Goal: Task Accomplishment & Management: Use online tool/utility

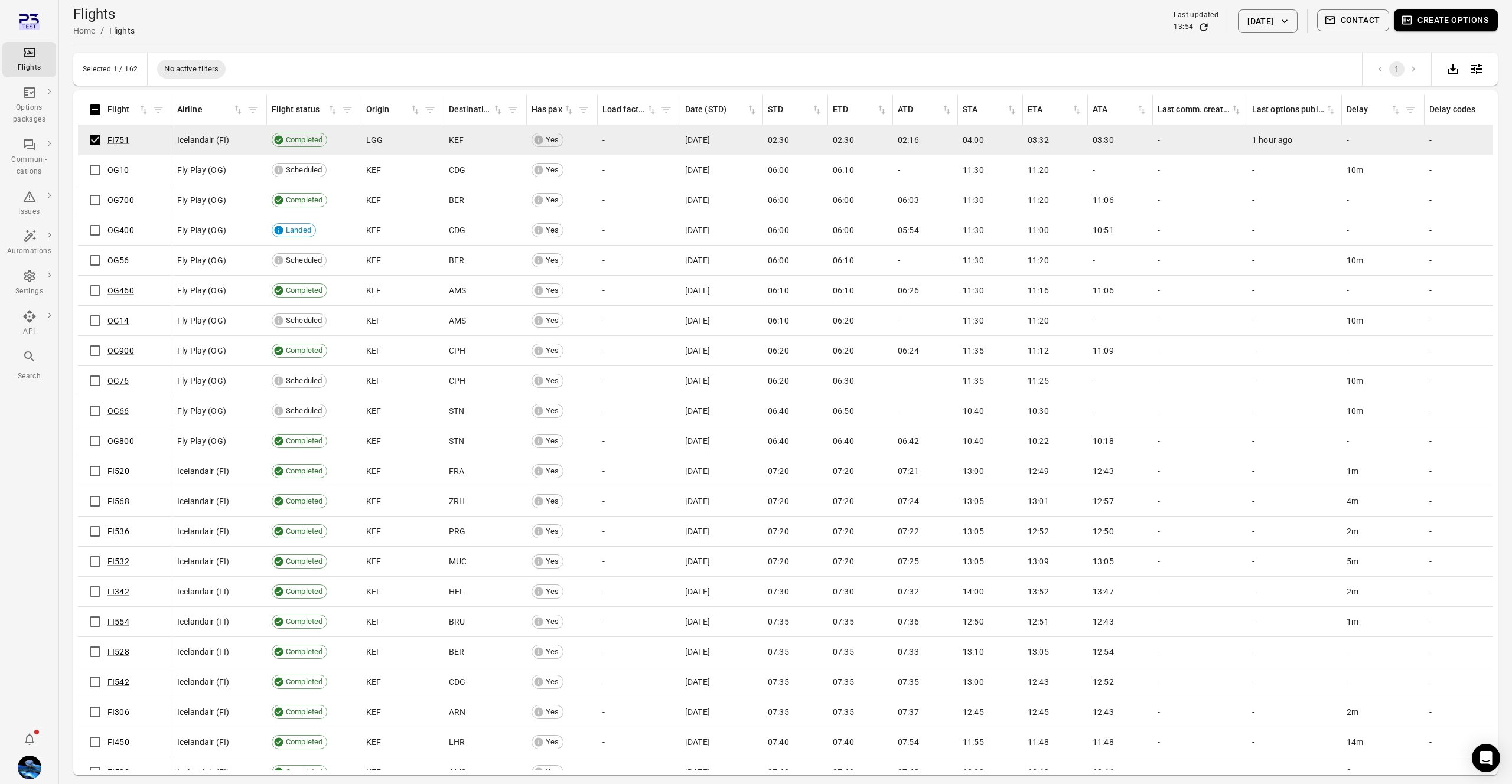
scroll to position [31, 0]
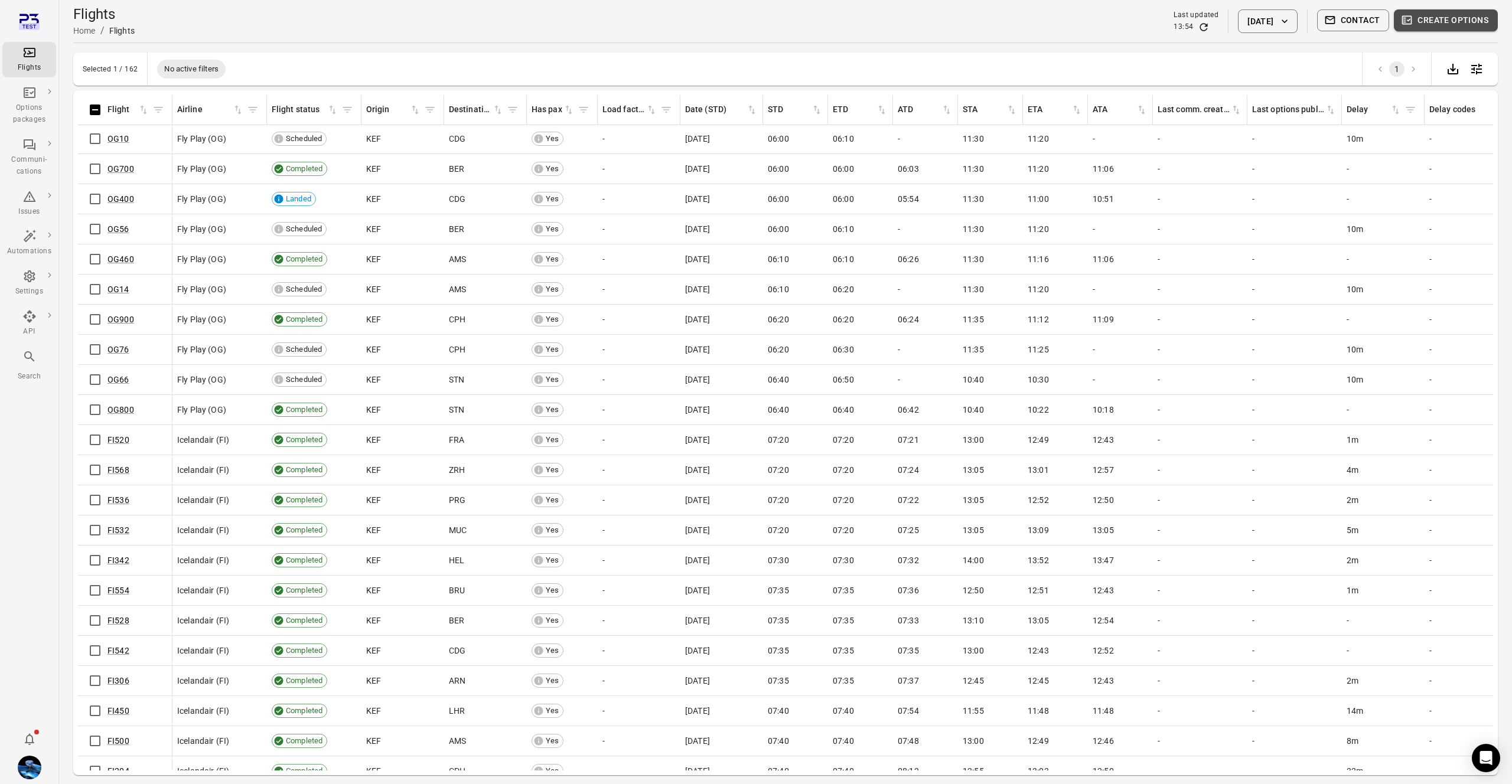
click at [1439, 20] on button "Create options" at bounding box center [1445, 20] width 104 height 22
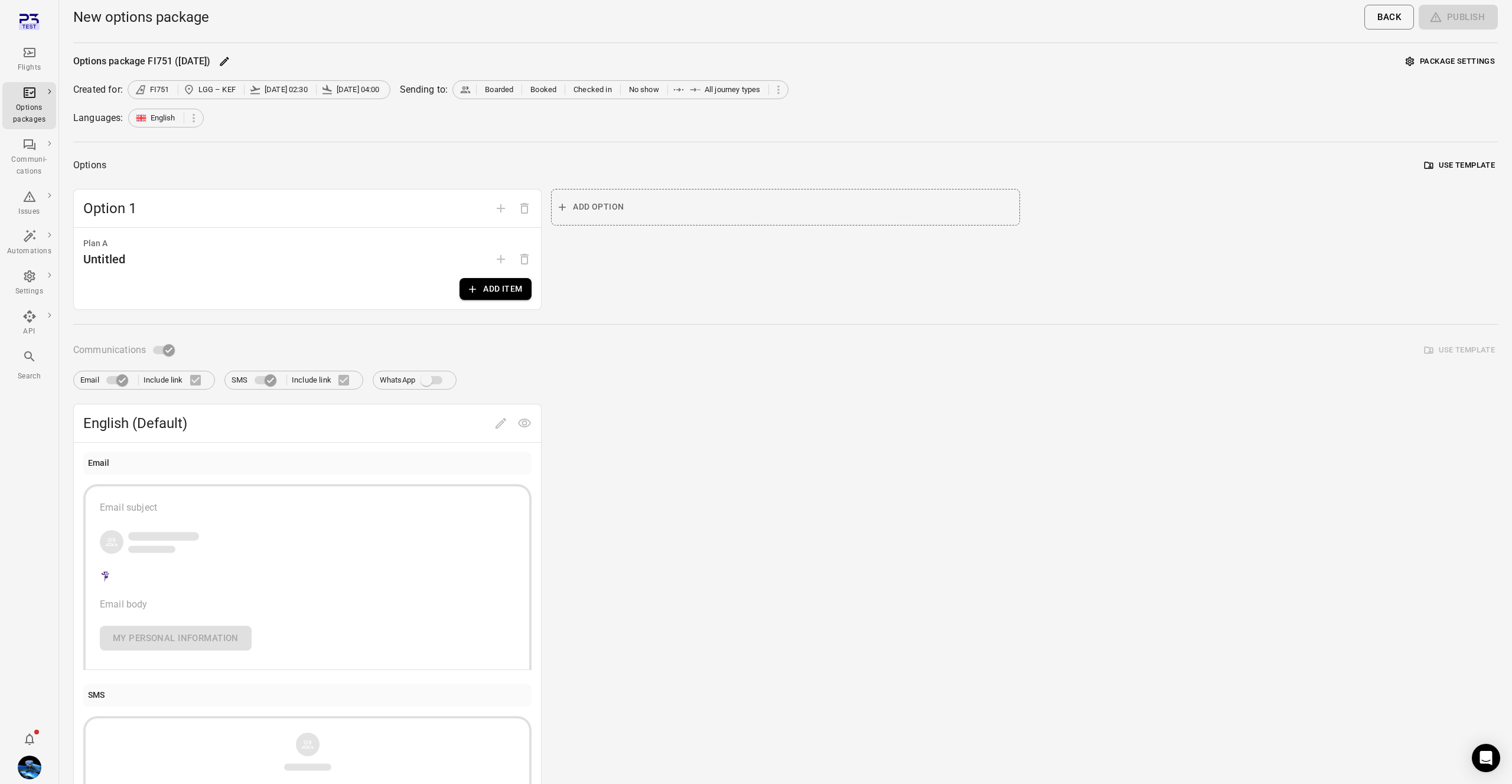
click at [487, 286] on button "Add item" at bounding box center [495, 289] width 72 height 22
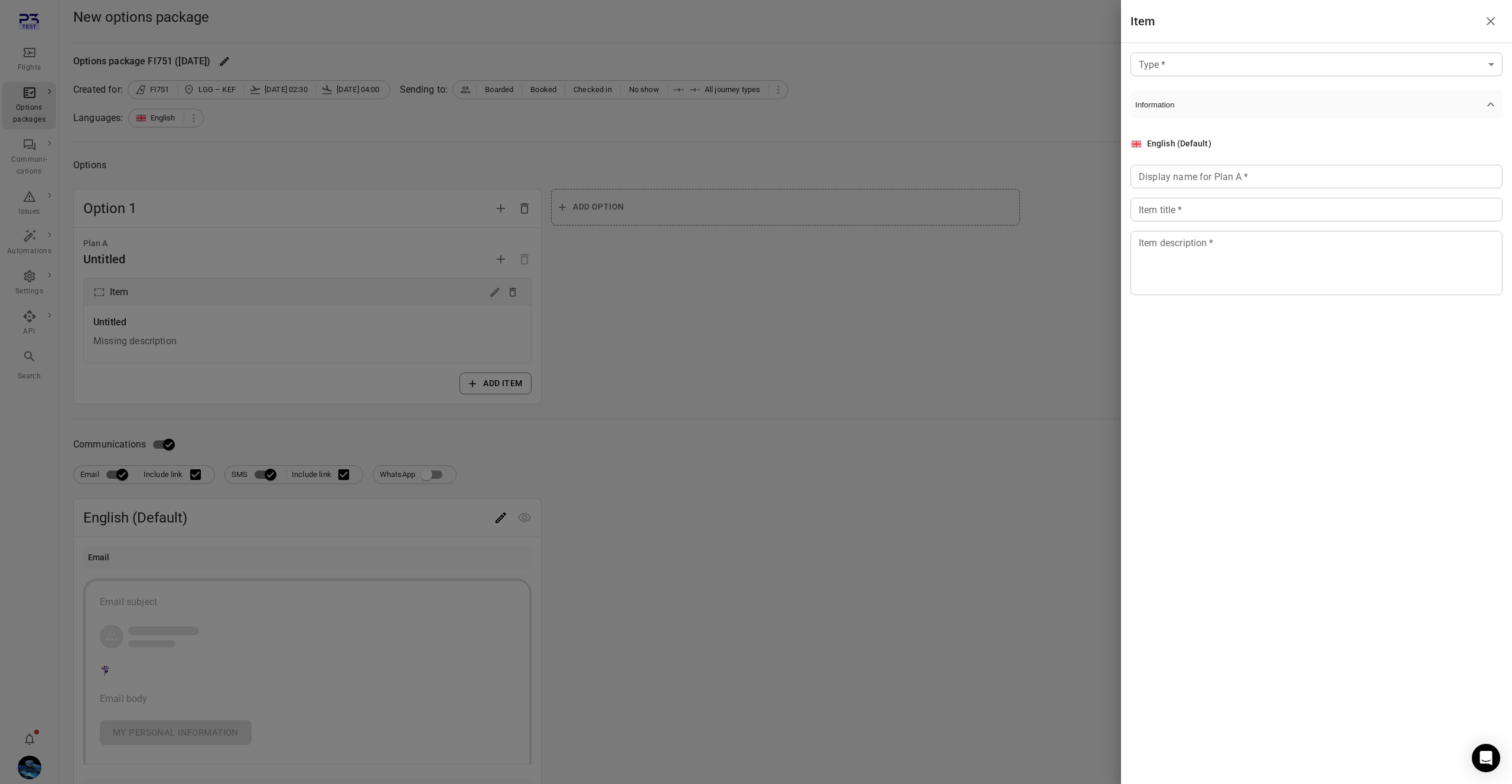
click at [1308, 38] on div "Item" at bounding box center [1317, 21] width 391 height 42
click at [1298, 56] on body "Flights Options packages Communi-cations Issues Automations Settings API Search…" at bounding box center [756, 505] width 1512 height 1010
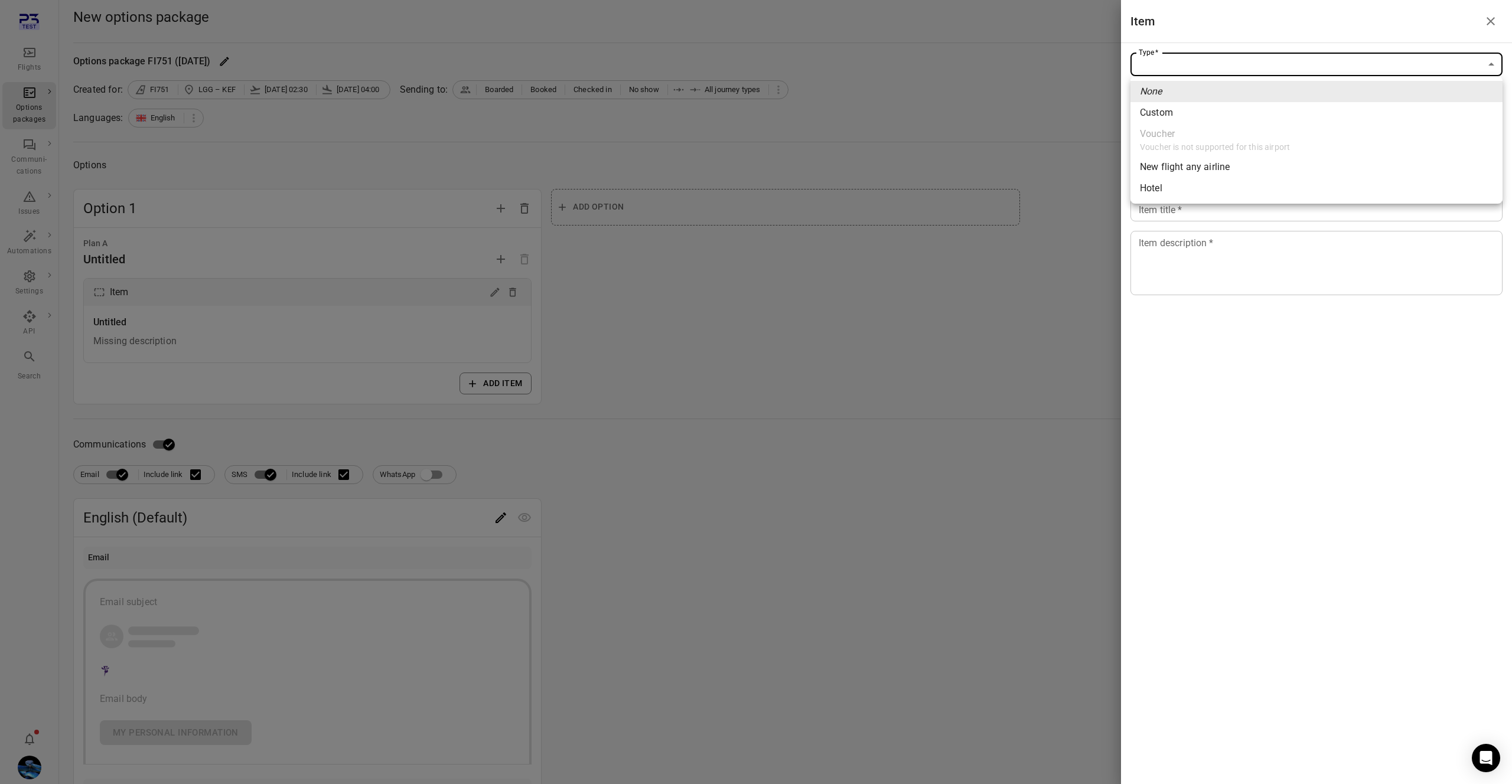
click at [1243, 111] on span "Custom" at bounding box center [1316, 112] width 353 height 14
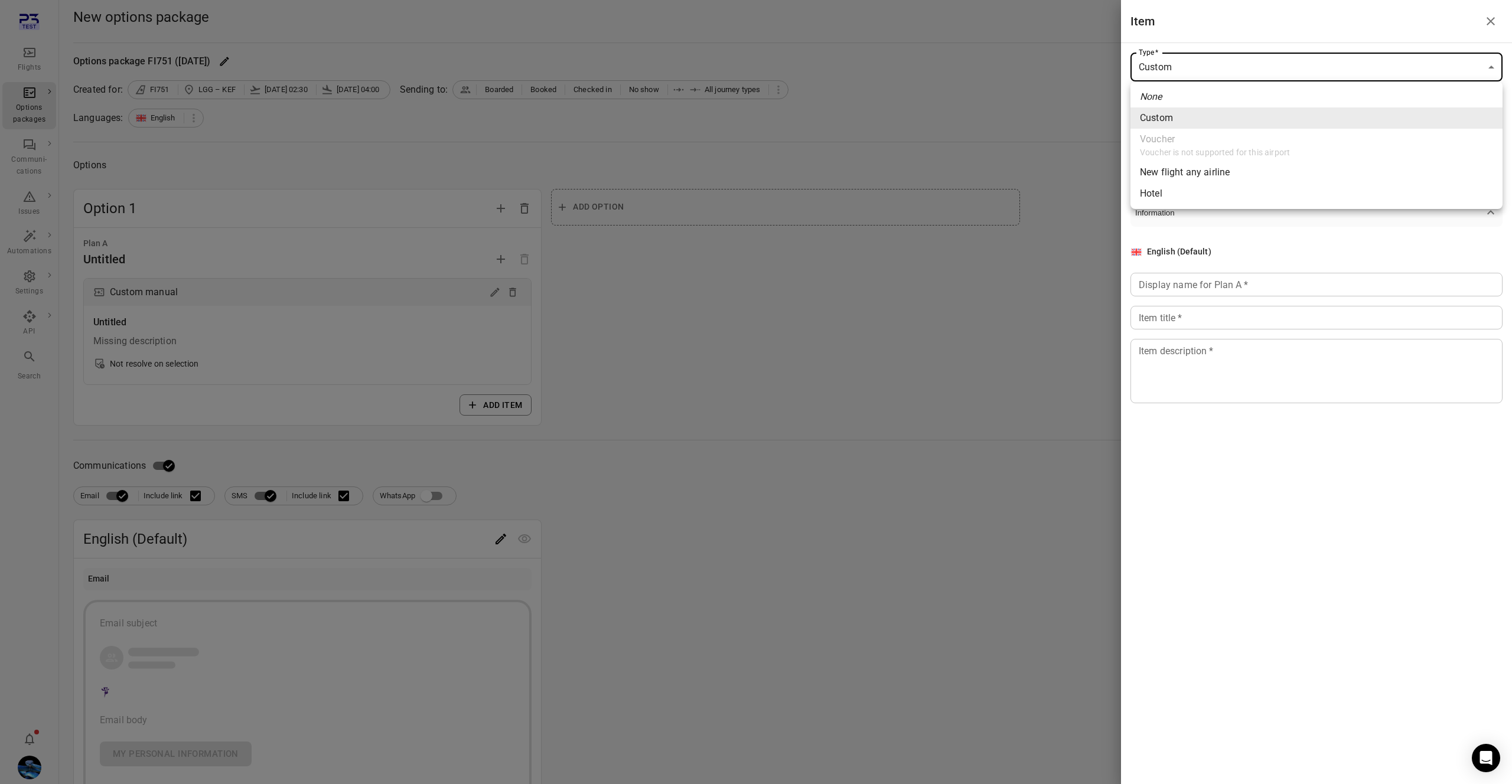
drag, startPoint x: 1203, startPoint y: 74, endPoint x: 1199, endPoint y: 108, distance: 34.2
click at [1203, 74] on body "Flights Options packages Communi-cations Issues Automations Settings API Search…" at bounding box center [756, 516] width 1512 height 1032
click at [1176, 177] on span "New flight any airline" at bounding box center [1316, 172] width 353 height 14
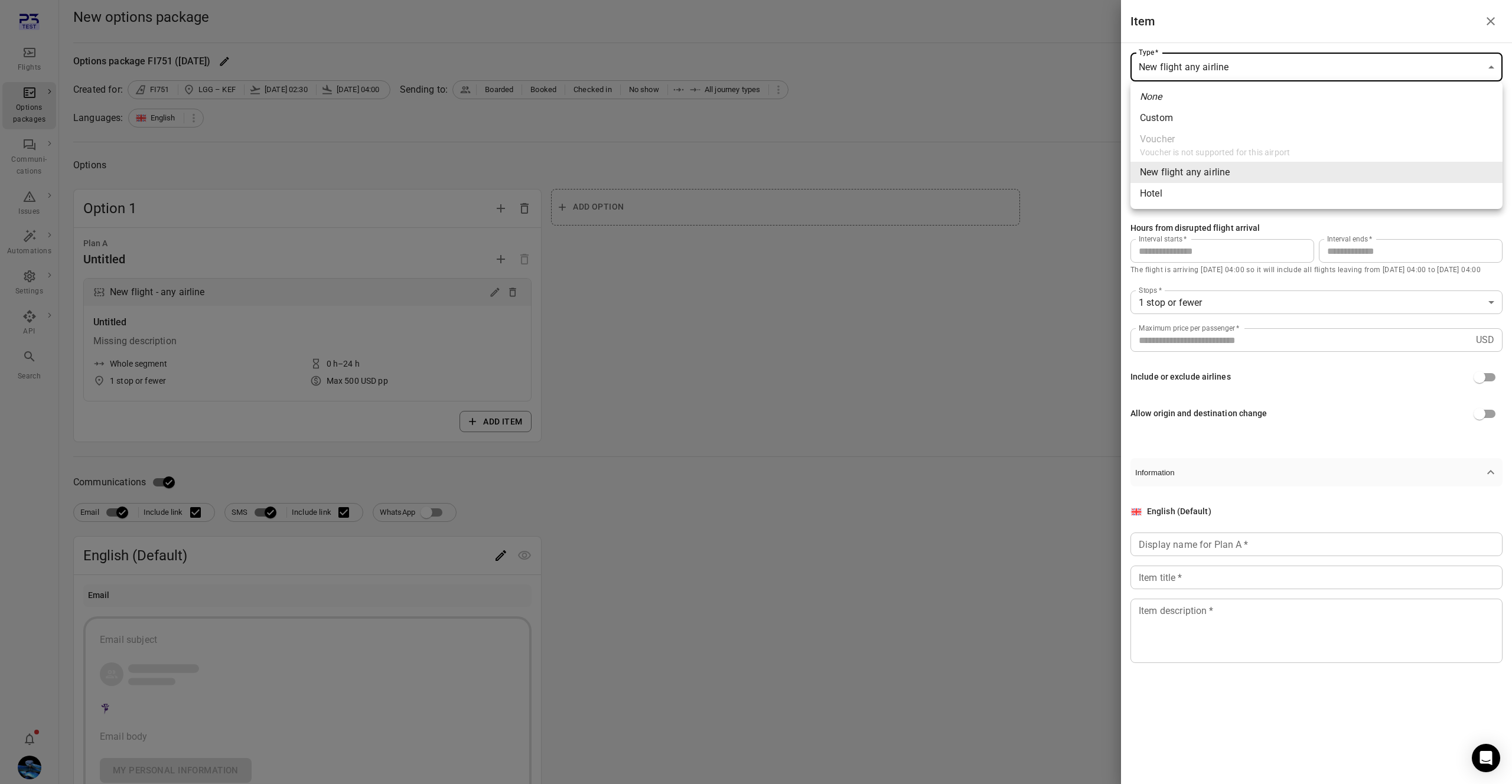
drag, startPoint x: 1196, startPoint y: 64, endPoint x: 1189, endPoint y: 89, distance: 26.0
click at [1196, 65] on body "**********" at bounding box center [756, 524] width 1512 height 1048
click at [1177, 112] on span "Custom" at bounding box center [1316, 118] width 353 height 14
type input "******"
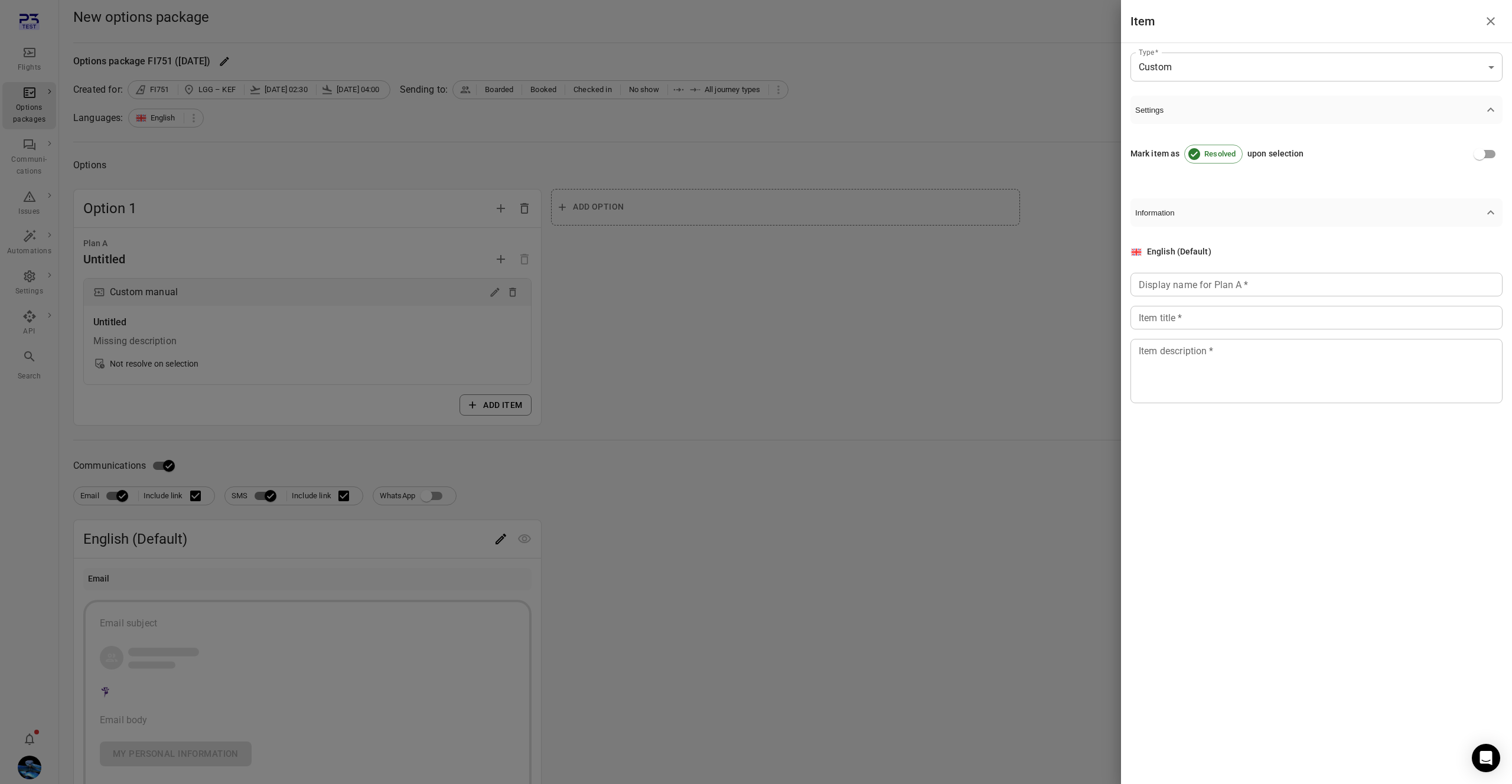
drag, startPoint x: 849, startPoint y: 172, endPoint x: 270, endPoint y: 343, distance: 603.7
click at [849, 172] on div at bounding box center [756, 392] width 1512 height 784
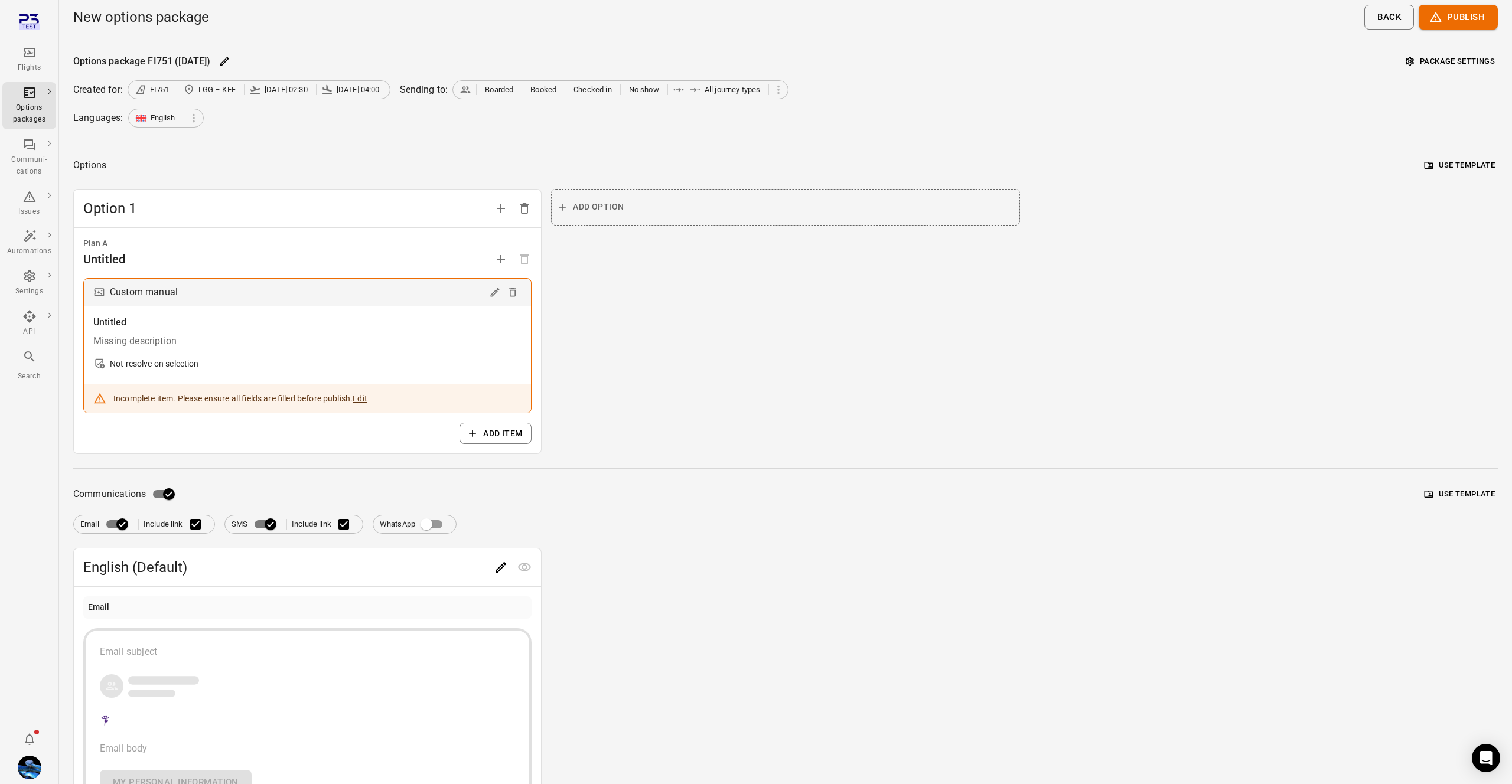
click at [96, 293] on icon at bounding box center [99, 293] width 12 height 12
drag, startPoint x: 96, startPoint y: 293, endPoint x: 104, endPoint y: 291, distance: 8.2
click at [102, 291] on icon at bounding box center [99, 293] width 12 height 12
click at [118, 288] on div "Custom manual" at bounding box center [144, 293] width 68 height 17
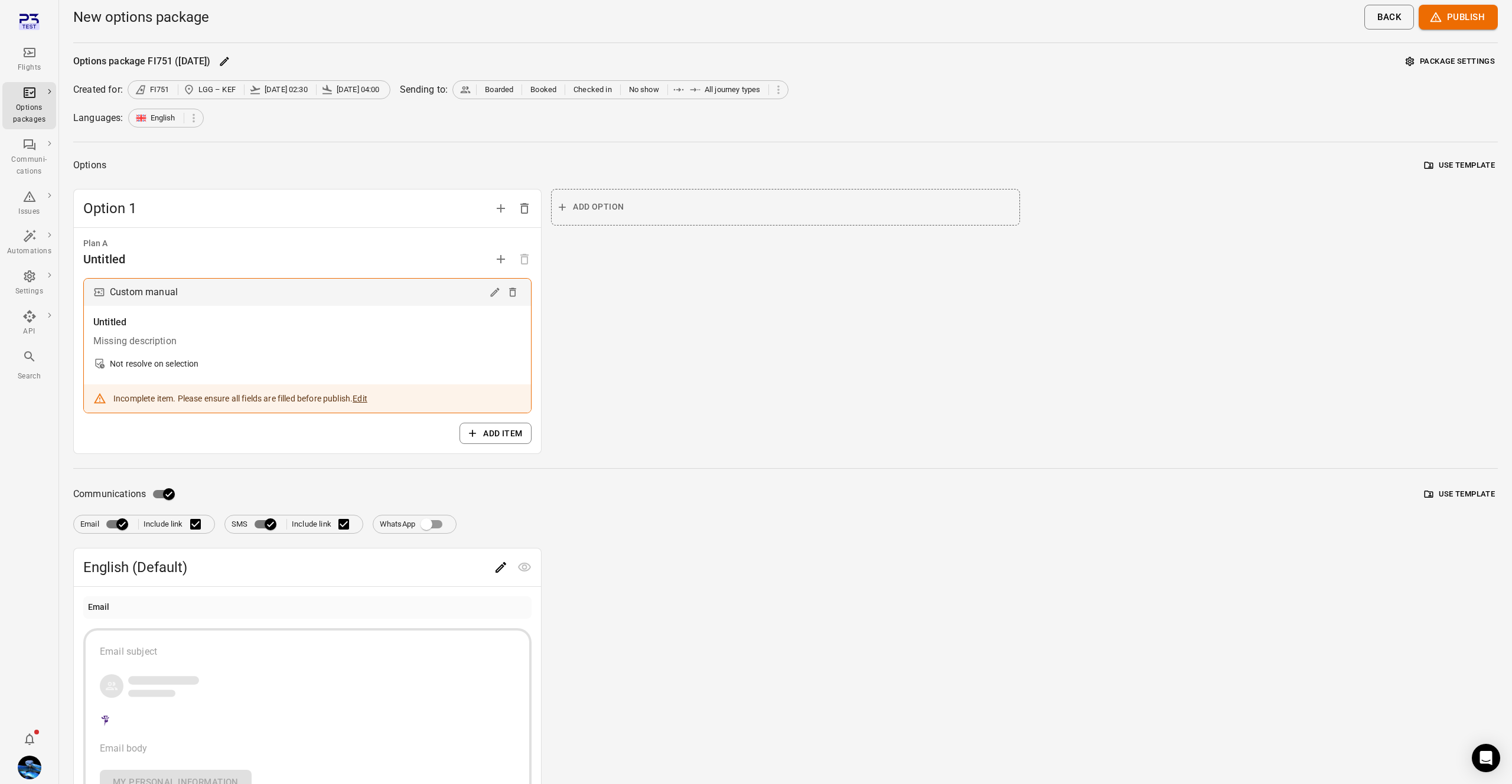
click at [242, 308] on div "Untitled Missing description Not resolve on selection" at bounding box center [307, 345] width 447 height 78
drag, startPoint x: 492, startPoint y: 279, endPoint x: 494, endPoint y: 290, distance: 11.2
click at [493, 282] on div "Custom manual" at bounding box center [307, 292] width 447 height 27
click at [494, 290] on icon "Edit" at bounding box center [495, 293] width 12 height 12
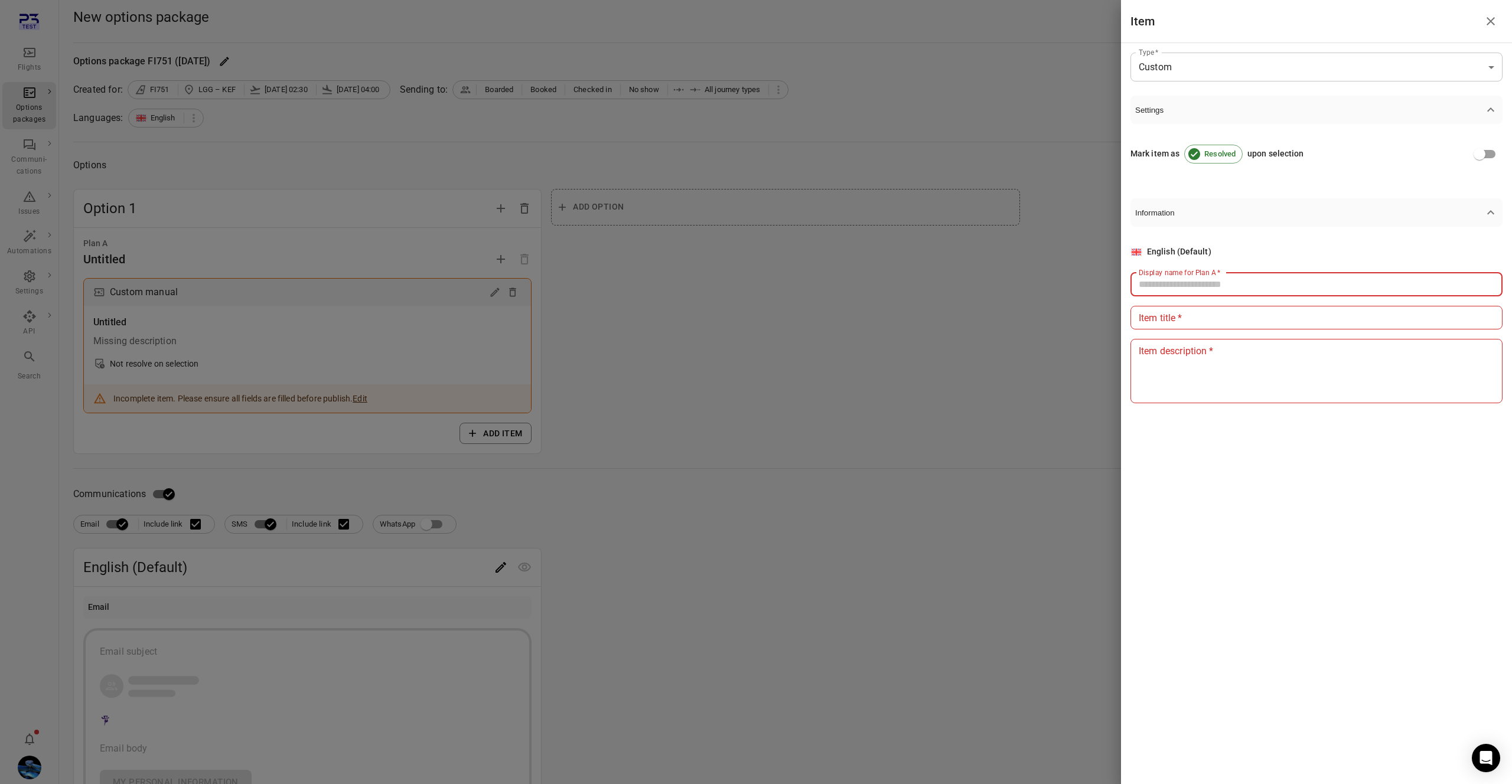
click at [1160, 286] on input "Display name for Plan A   *" at bounding box center [1317, 285] width 372 height 24
type input "****"
drag, startPoint x: 1167, startPoint y: 313, endPoint x: 1168, endPoint y: 346, distance: 33.0
click at [1166, 321] on input "Item title   *" at bounding box center [1317, 318] width 372 height 24
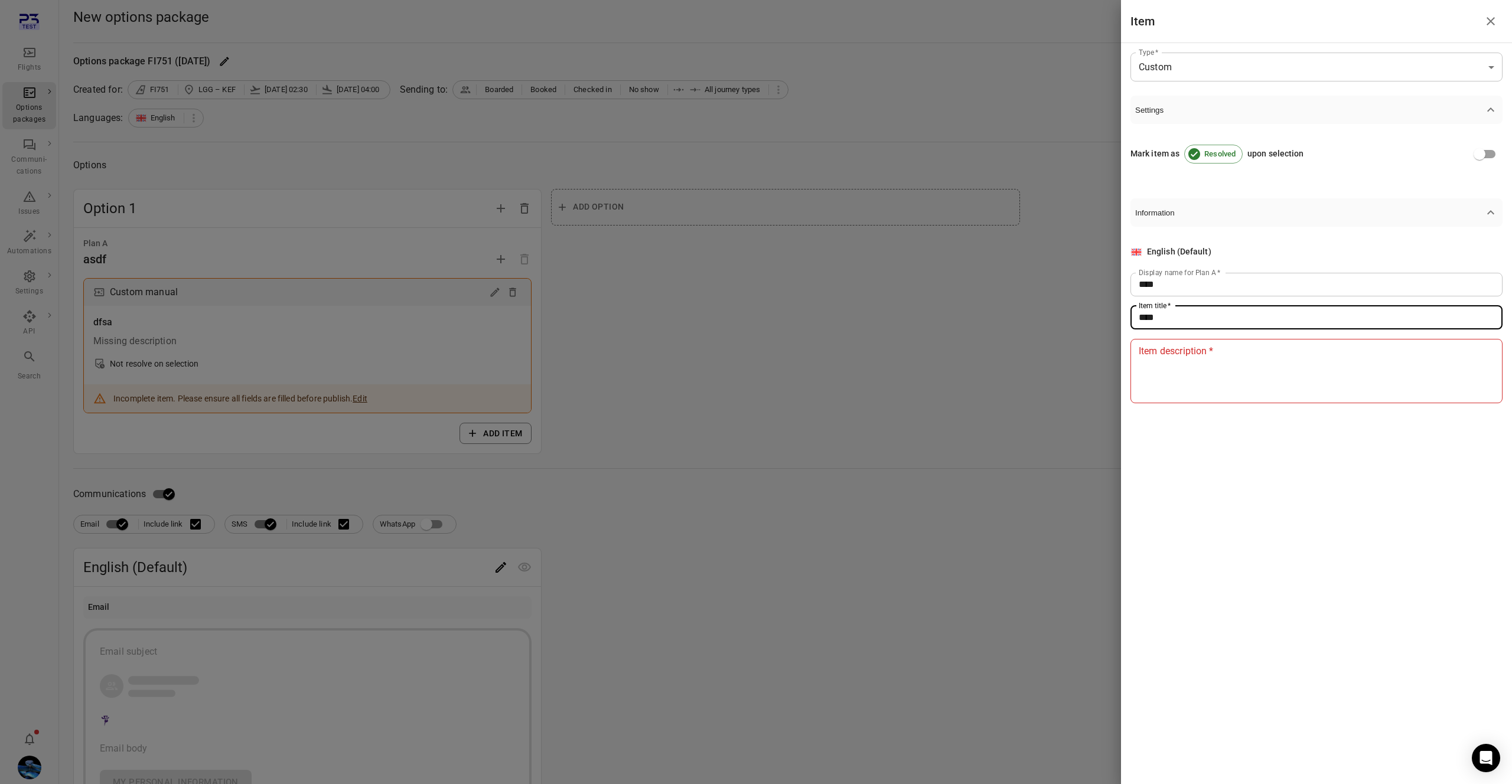
type input "****"
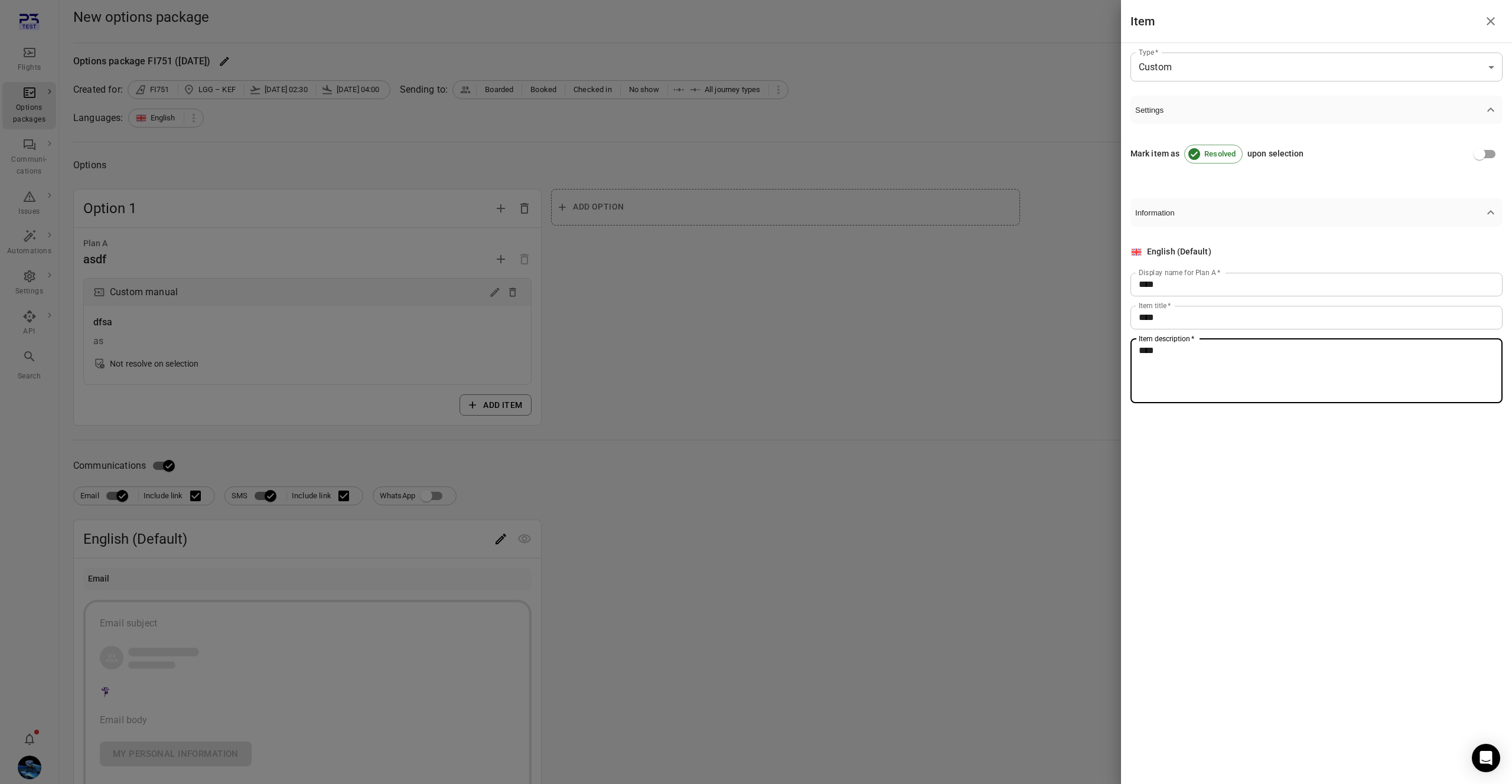
type textarea "****"
drag, startPoint x: 767, startPoint y: 444, endPoint x: 497, endPoint y: 490, distance: 273.9
click at [751, 449] on div at bounding box center [756, 392] width 1512 height 784
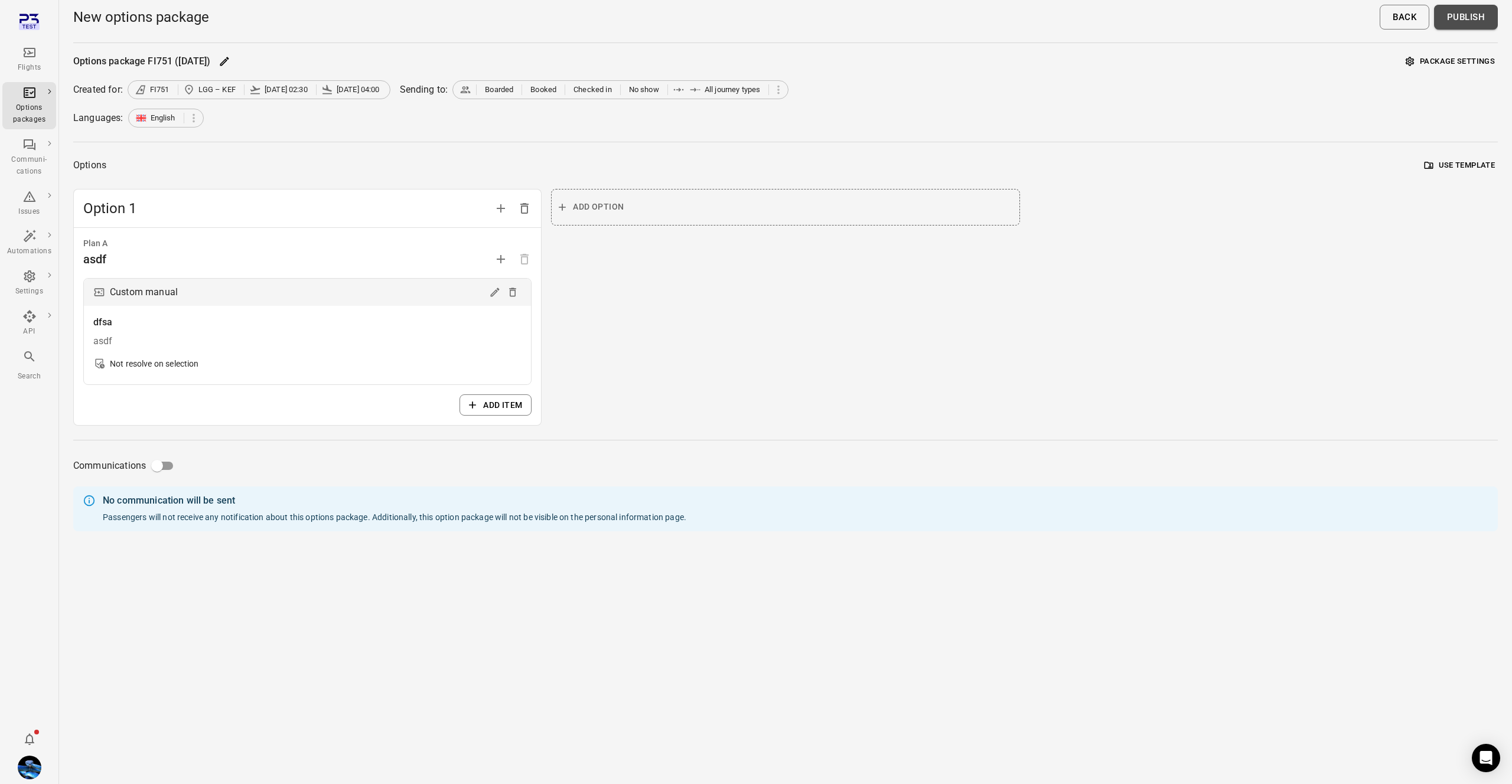
click at [1468, 18] on button "Publish" at bounding box center [1465, 17] width 63 height 25
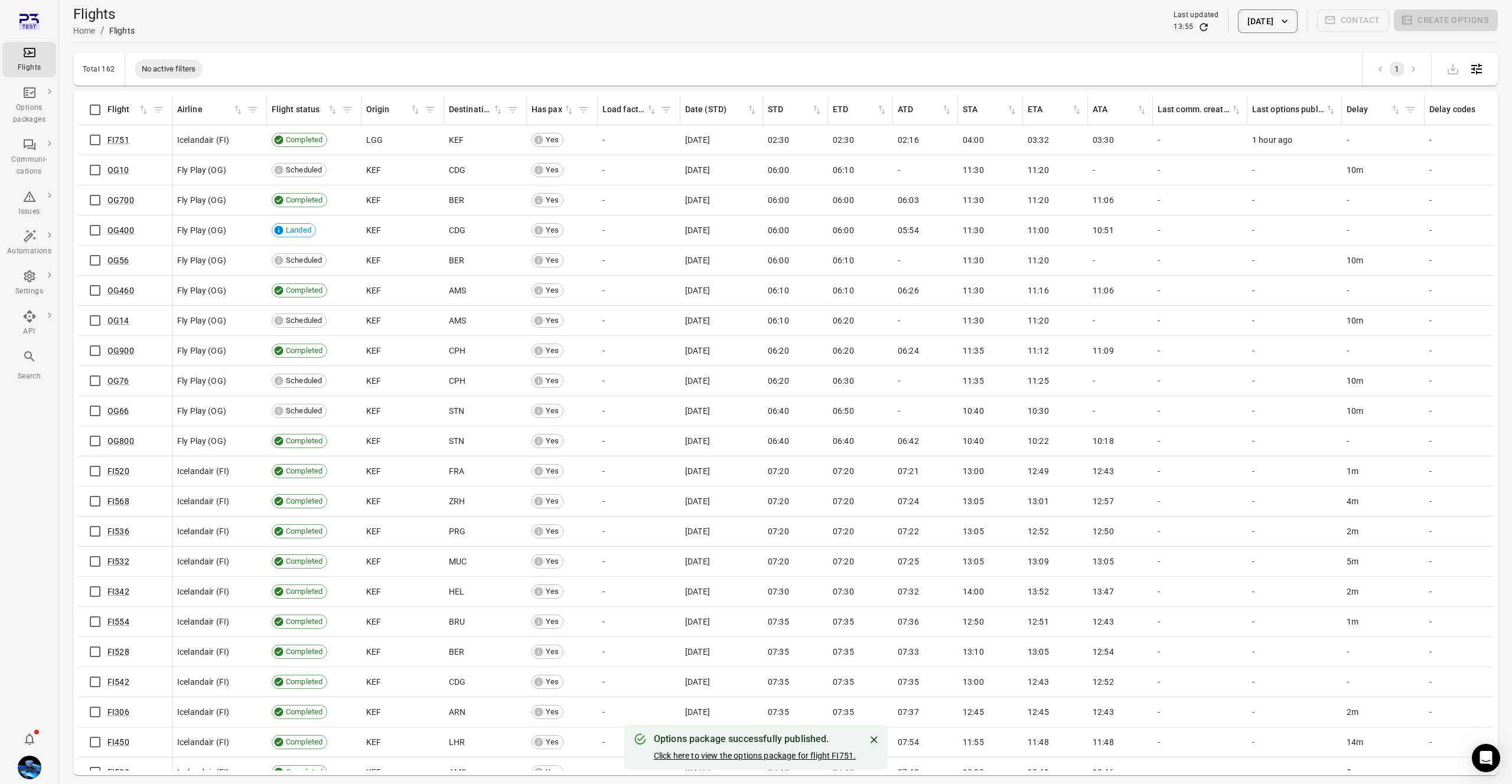
click at [708, 758] on link "Click here to view the options package for flight FI751." at bounding box center [755, 755] width 202 height 9
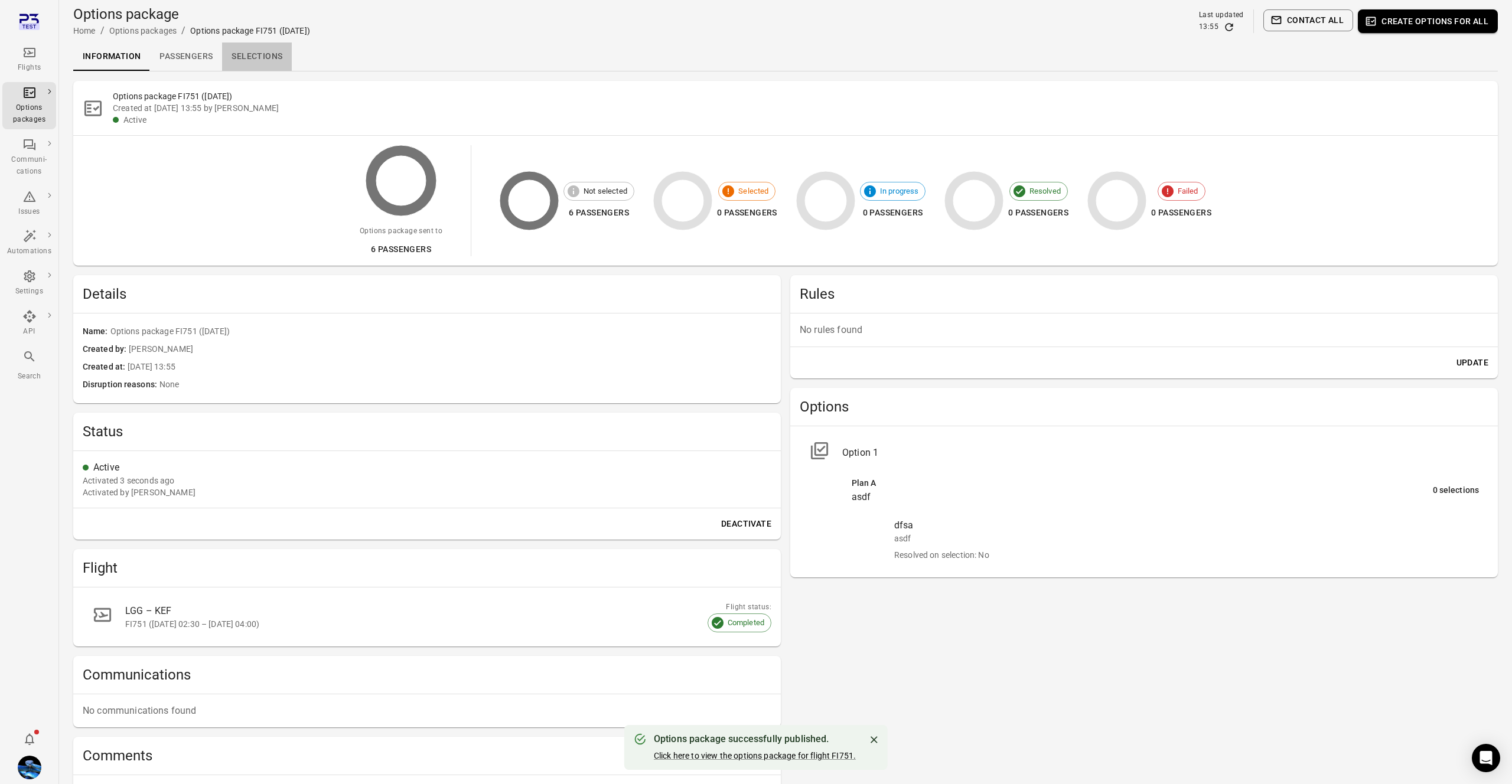
click at [258, 48] on link "Selections" at bounding box center [256, 57] width 69 height 29
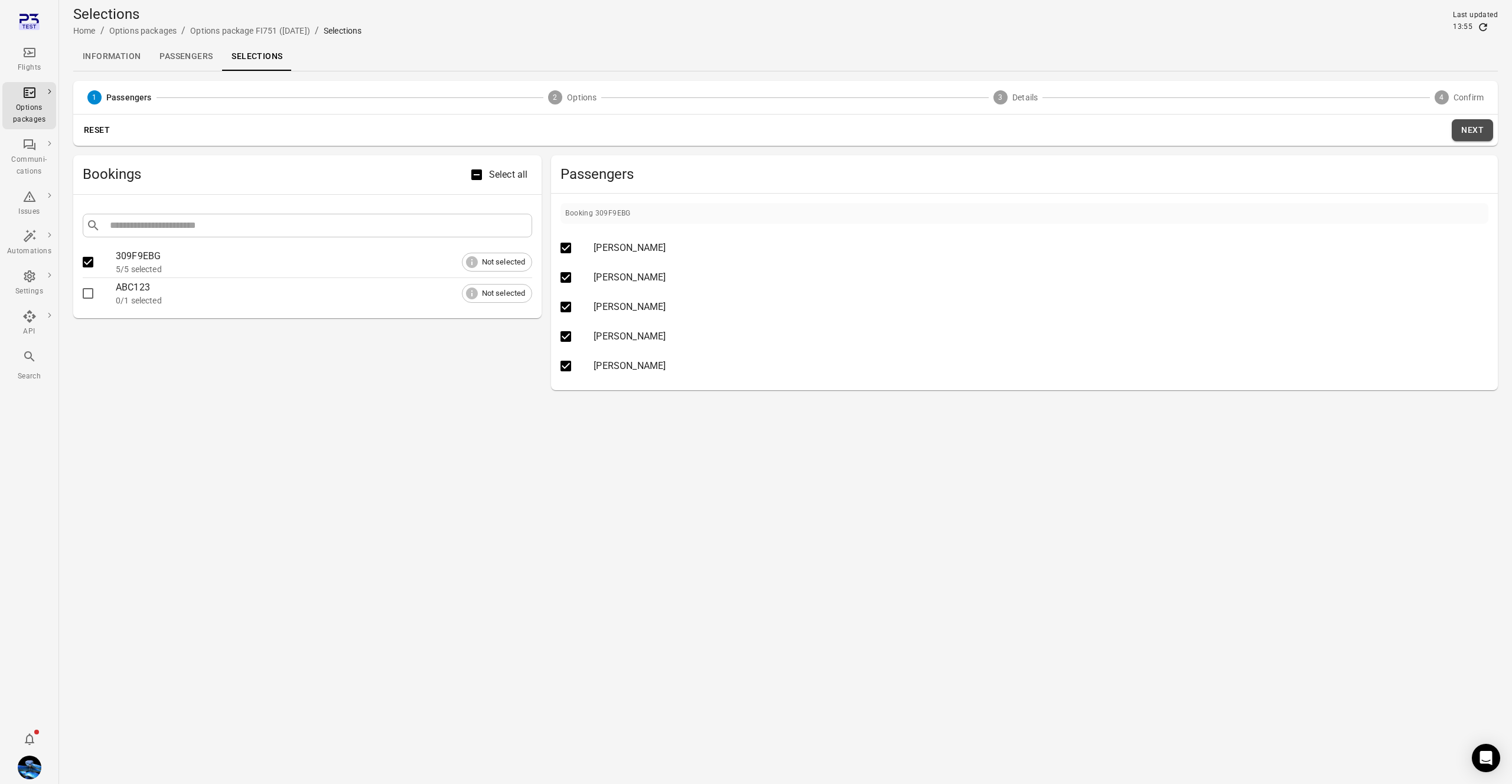
drag, startPoint x: 1465, startPoint y: 132, endPoint x: 1447, endPoint y: 150, distance: 25.5
click at [1465, 133] on button "Next" at bounding box center [1472, 130] width 41 height 22
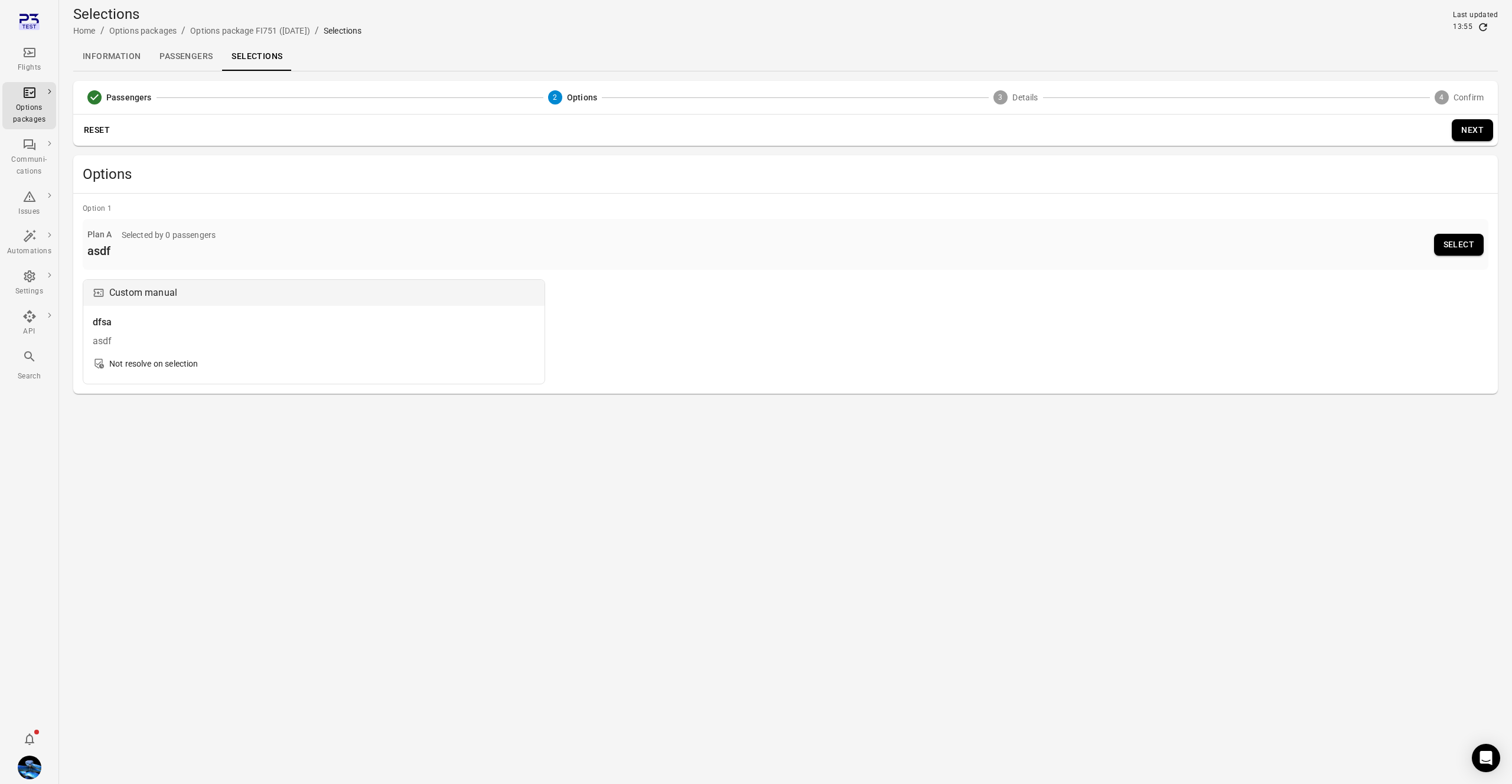
click at [42, 74] on link "Flights" at bounding box center [30, 60] width 54 height 36
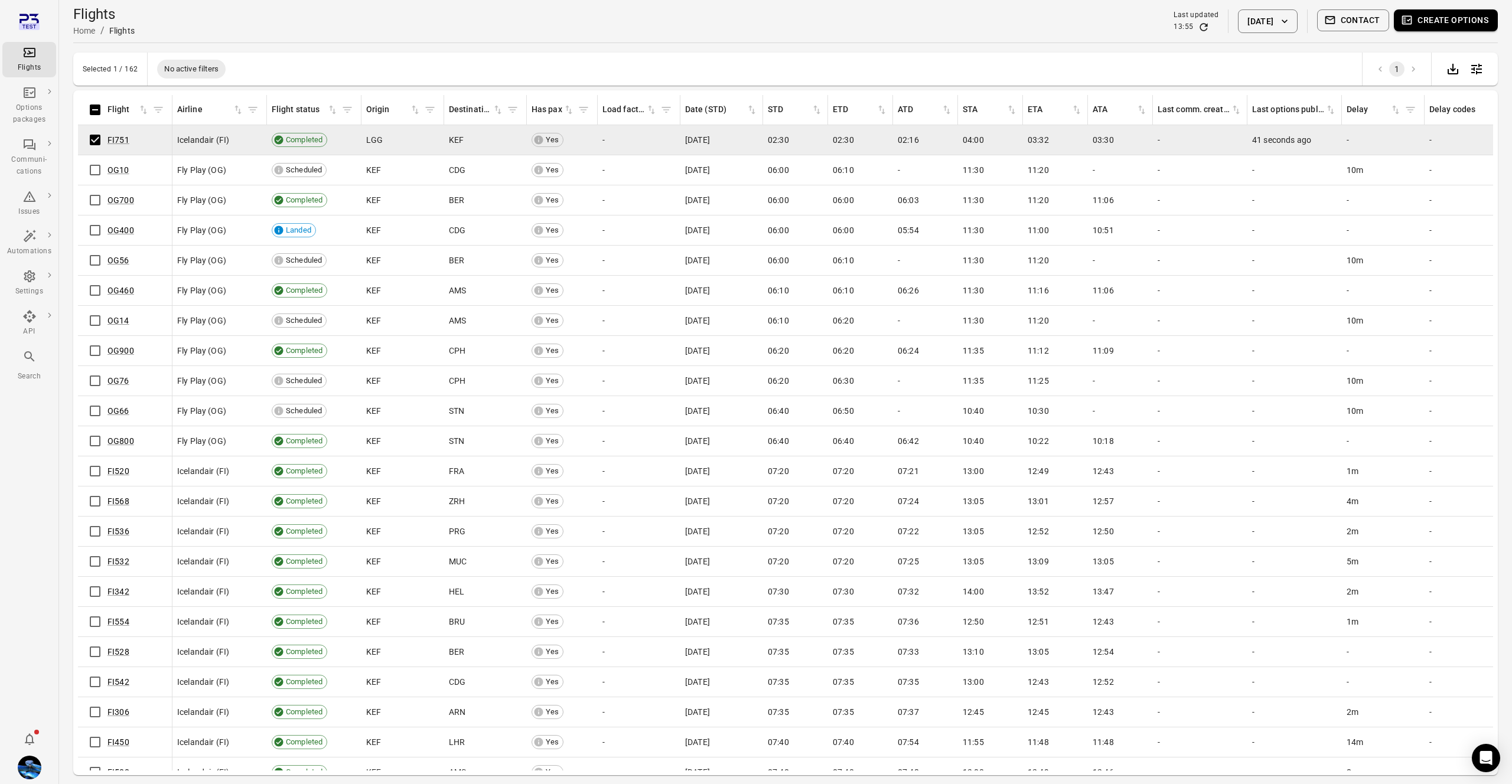
click at [1454, 25] on button "Create options" at bounding box center [1445, 20] width 104 height 22
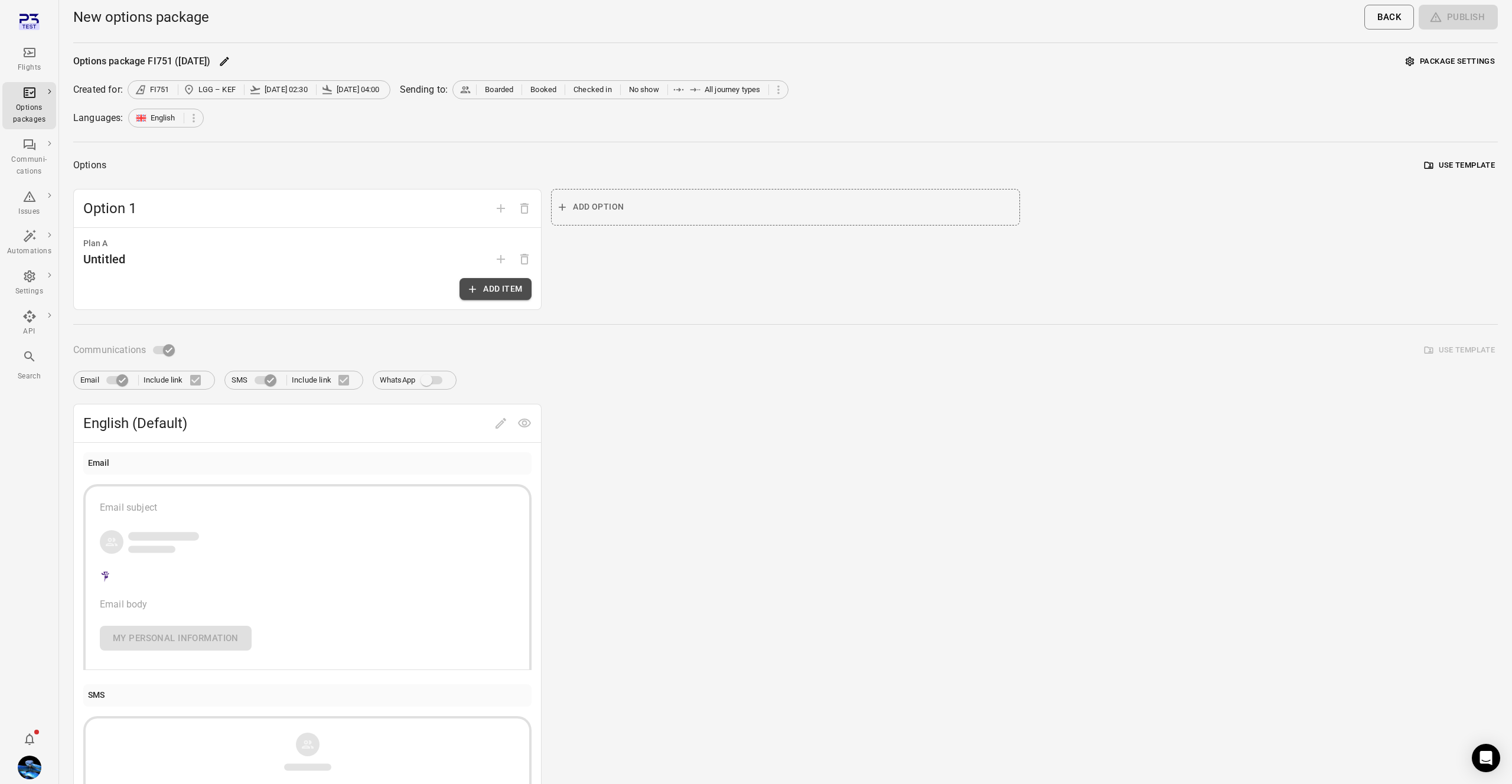
click at [523, 282] on button "Add item" at bounding box center [495, 289] width 72 height 22
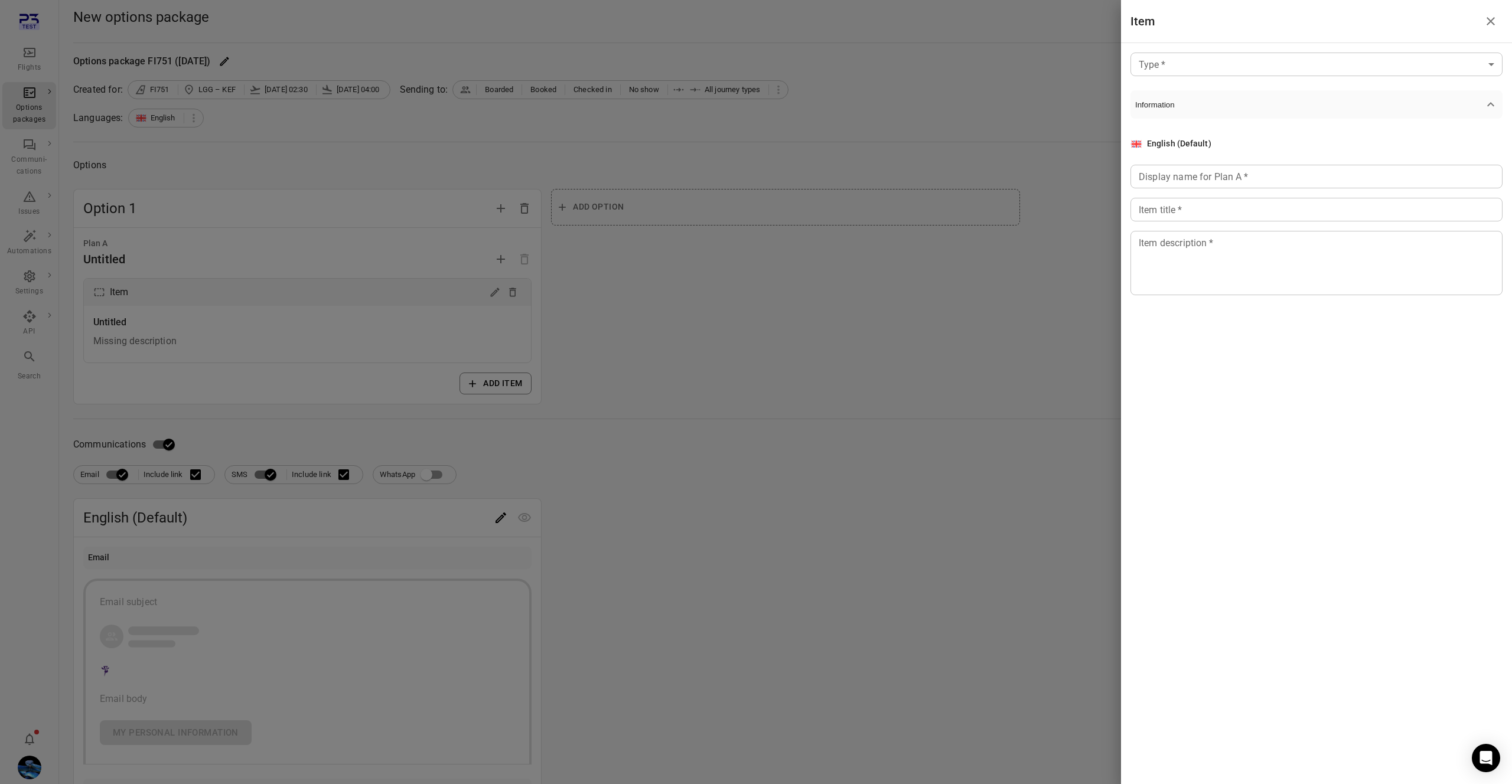
click at [1174, 52] on body "Flights Options packages Communi-cations Issues Automations Settings API Search…" at bounding box center [756, 505] width 1512 height 1010
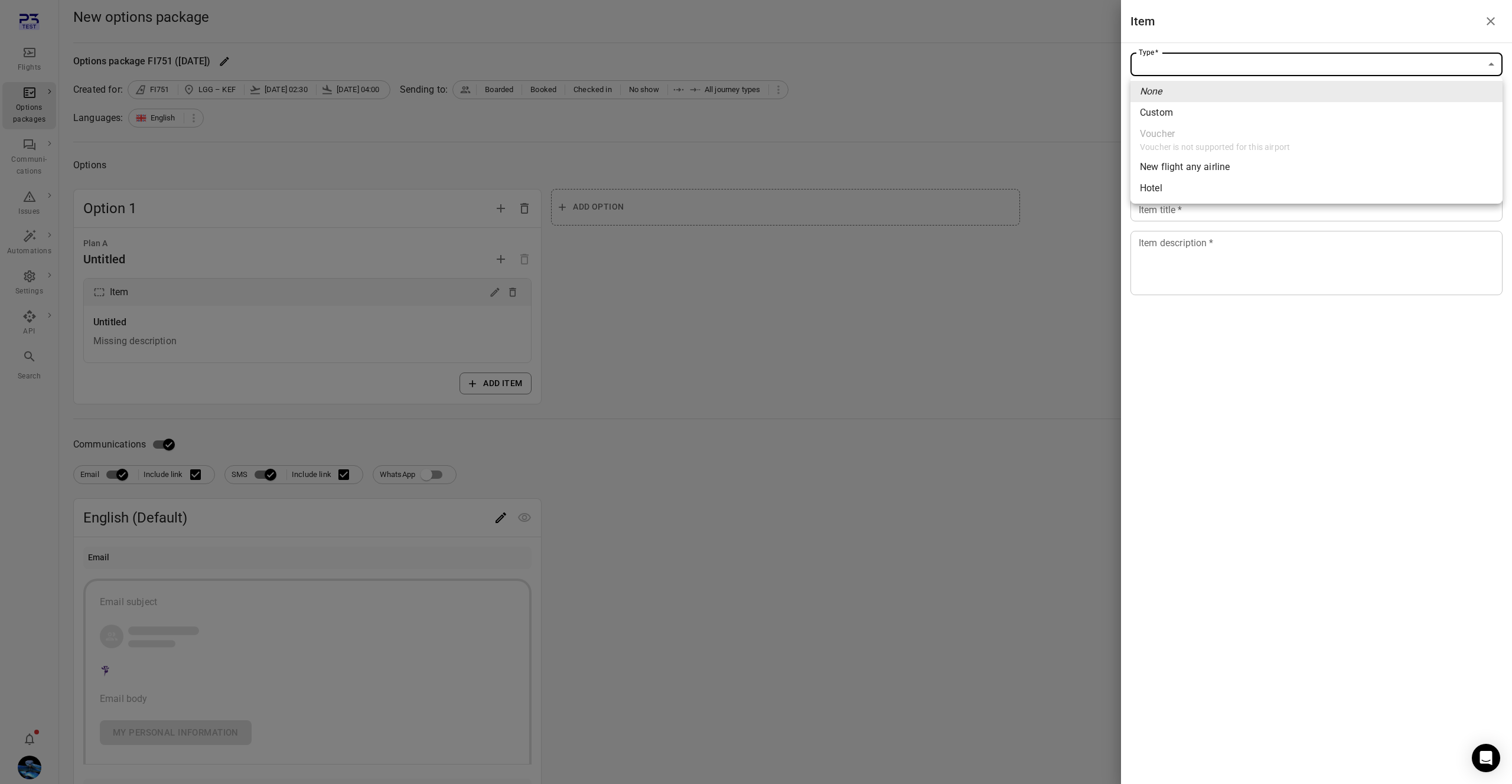
drag, startPoint x: 932, startPoint y: 83, endPoint x: 957, endPoint y: 112, distance: 38.3
click at [932, 83] on div at bounding box center [756, 392] width 1512 height 784
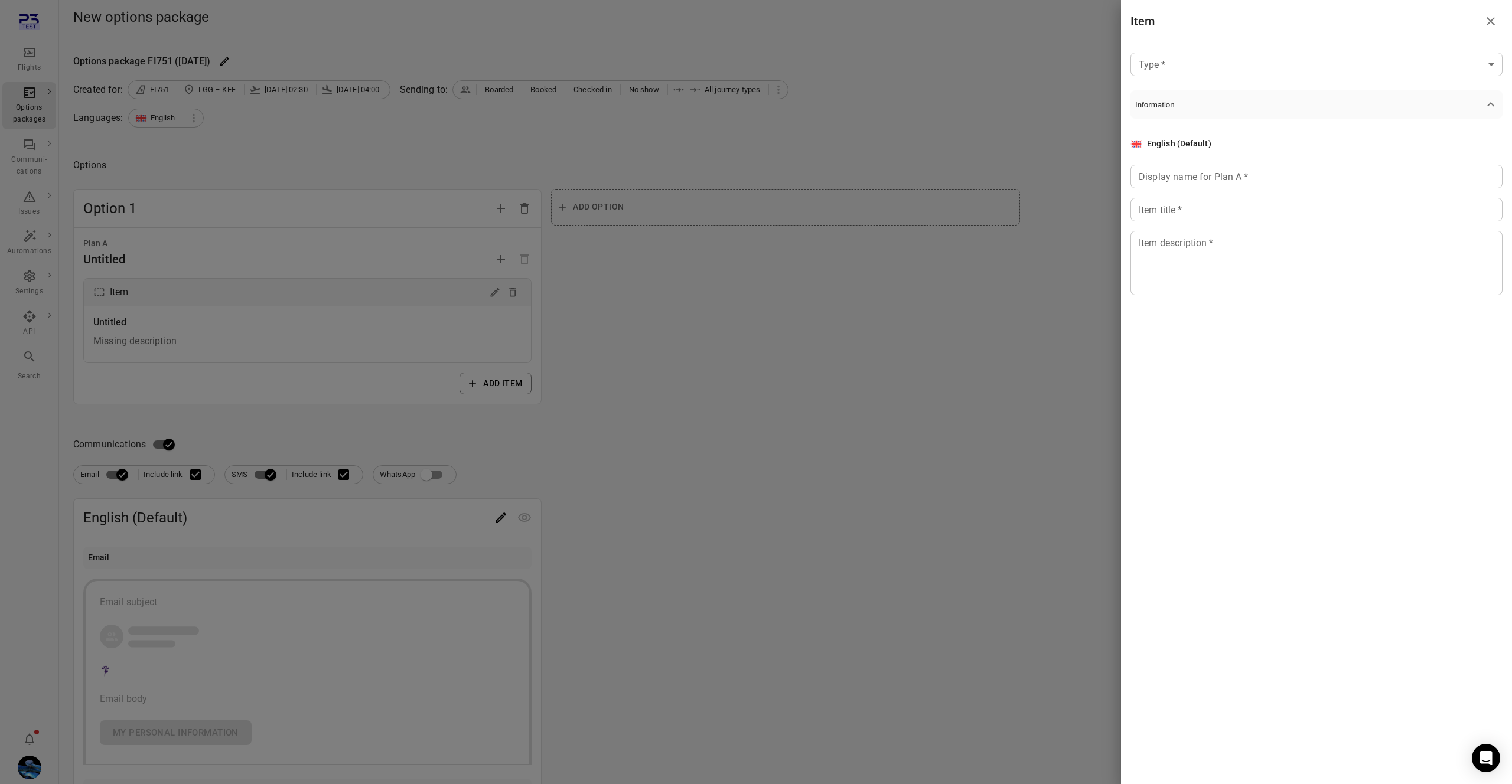
click at [967, 125] on div at bounding box center [756, 392] width 1512 height 784
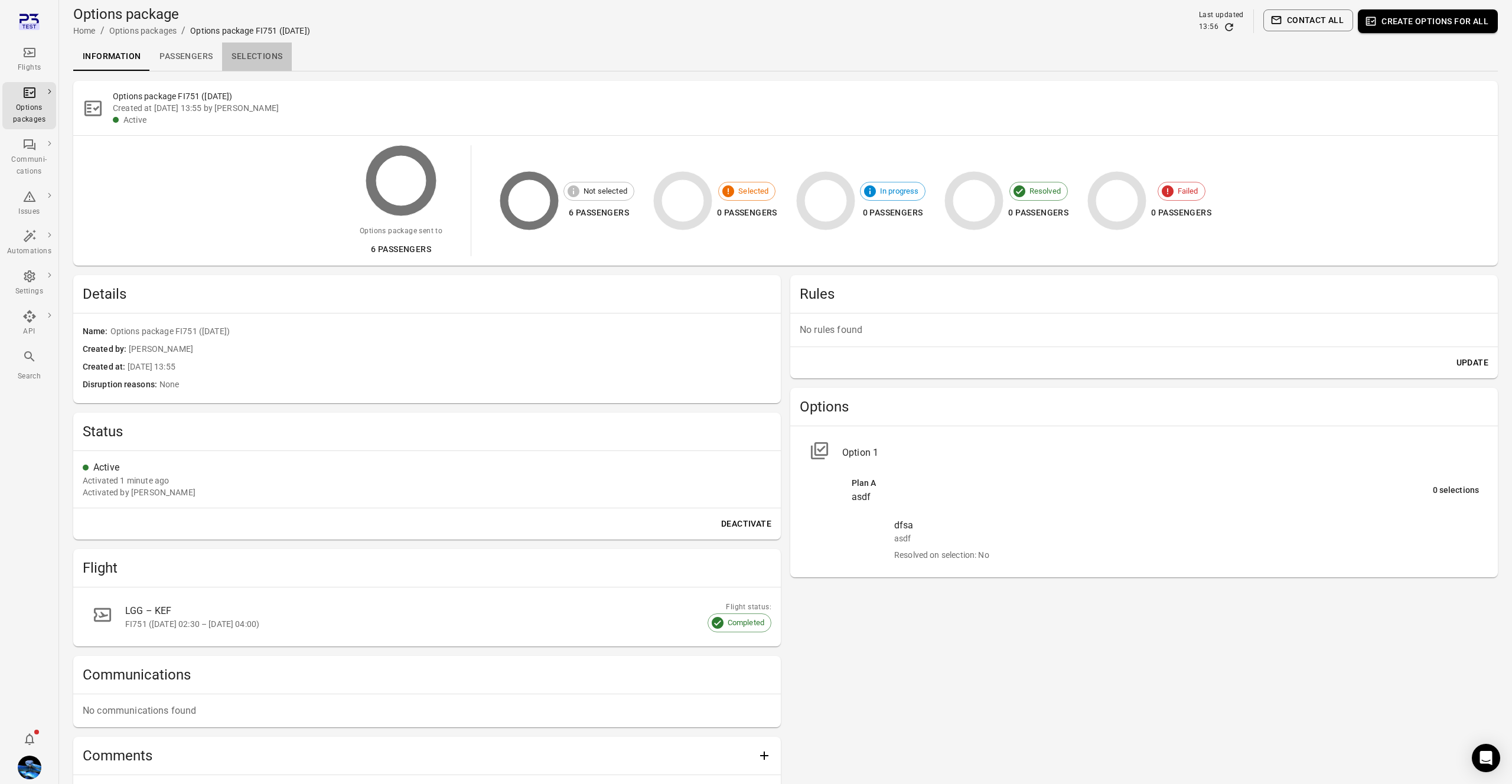
click at [274, 67] on link "Selections" at bounding box center [256, 57] width 69 height 29
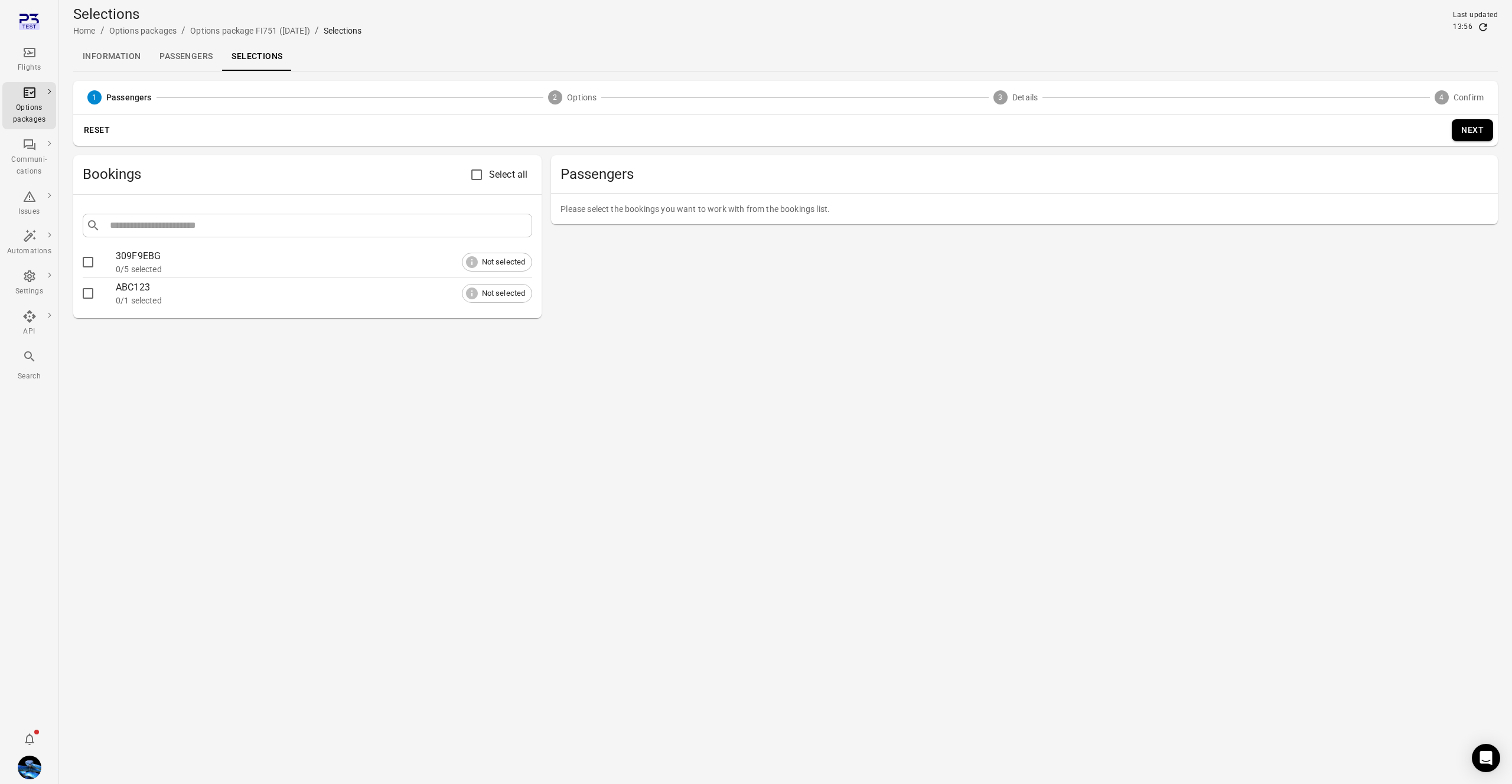
click at [101, 256] on div at bounding box center [99, 261] width 33 height 25
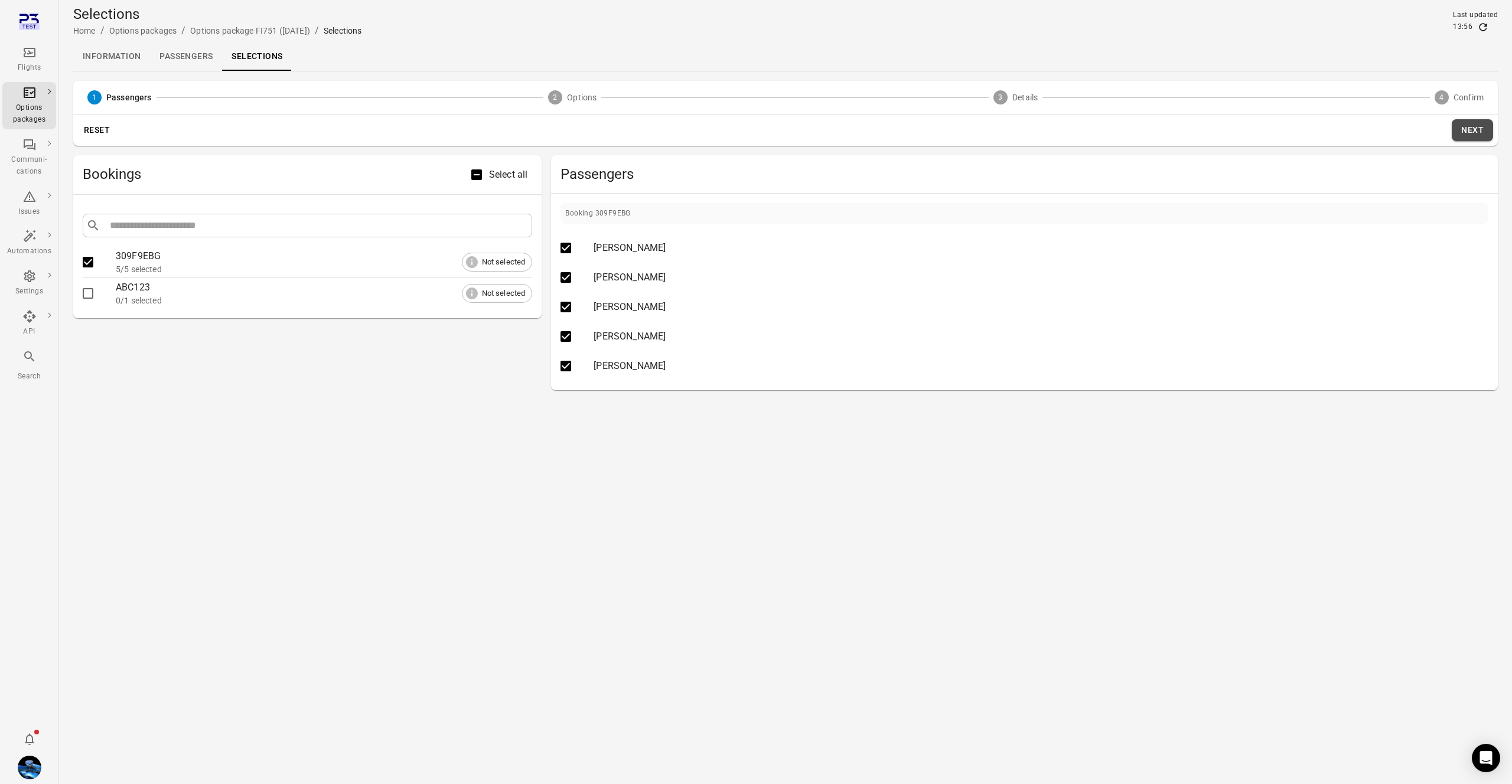
click at [1468, 126] on button "Next" at bounding box center [1472, 130] width 41 height 22
